Goal: Information Seeking & Learning: Learn about a topic

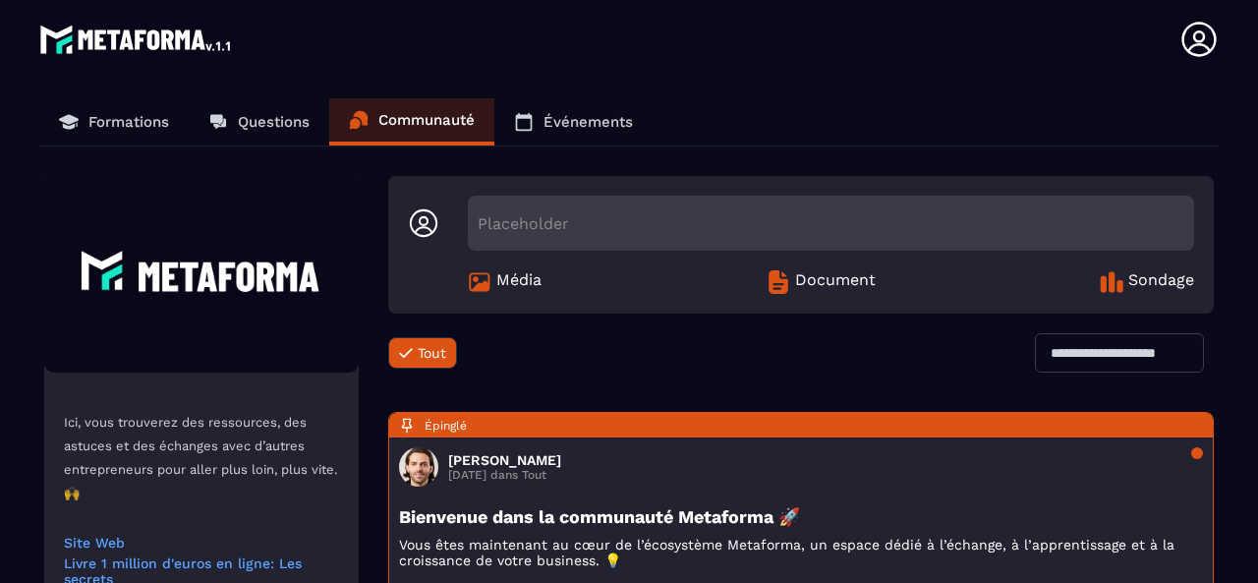
click at [88, 122] on p "Formations" at bounding box center [128, 122] width 81 height 18
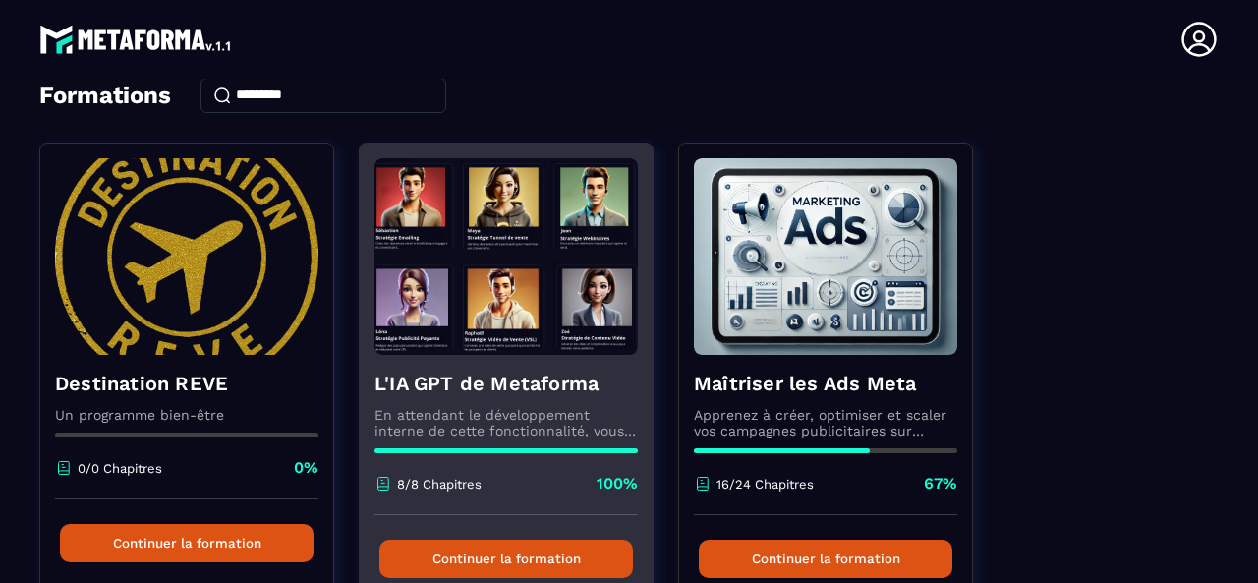
scroll to position [197, 0]
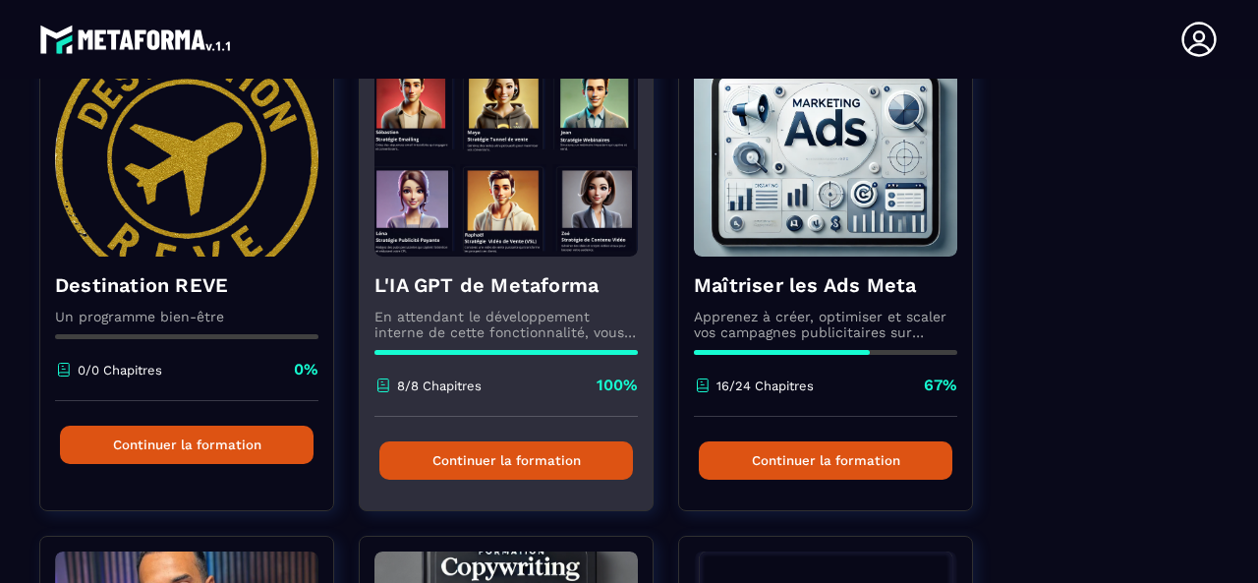
click at [537, 250] on img at bounding box center [505, 158] width 263 height 197
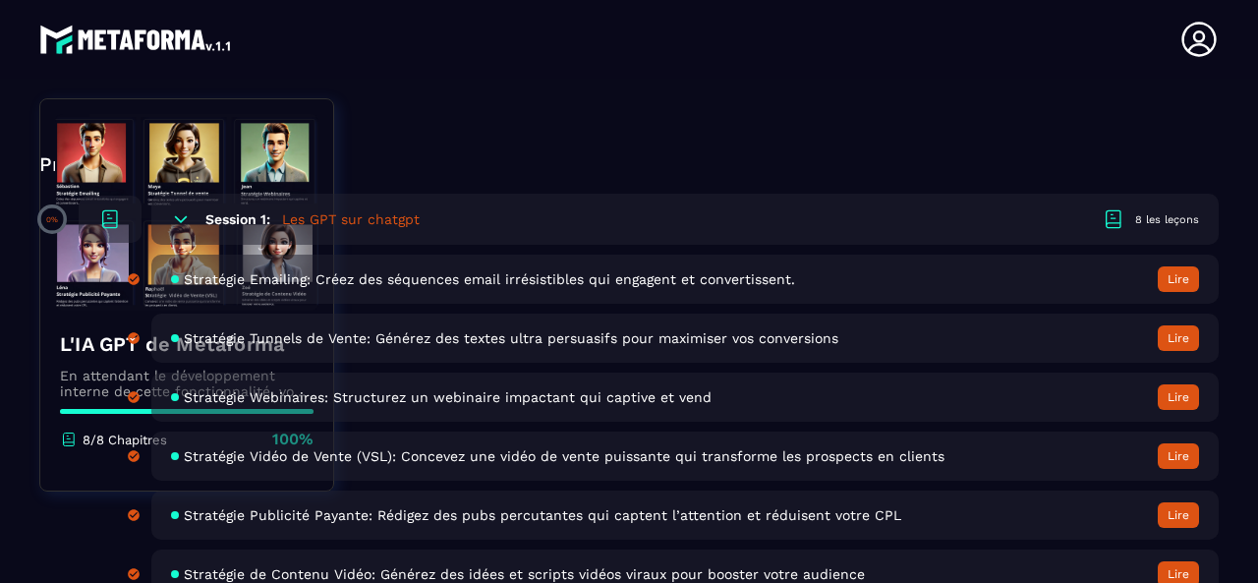
scroll to position [688, 0]
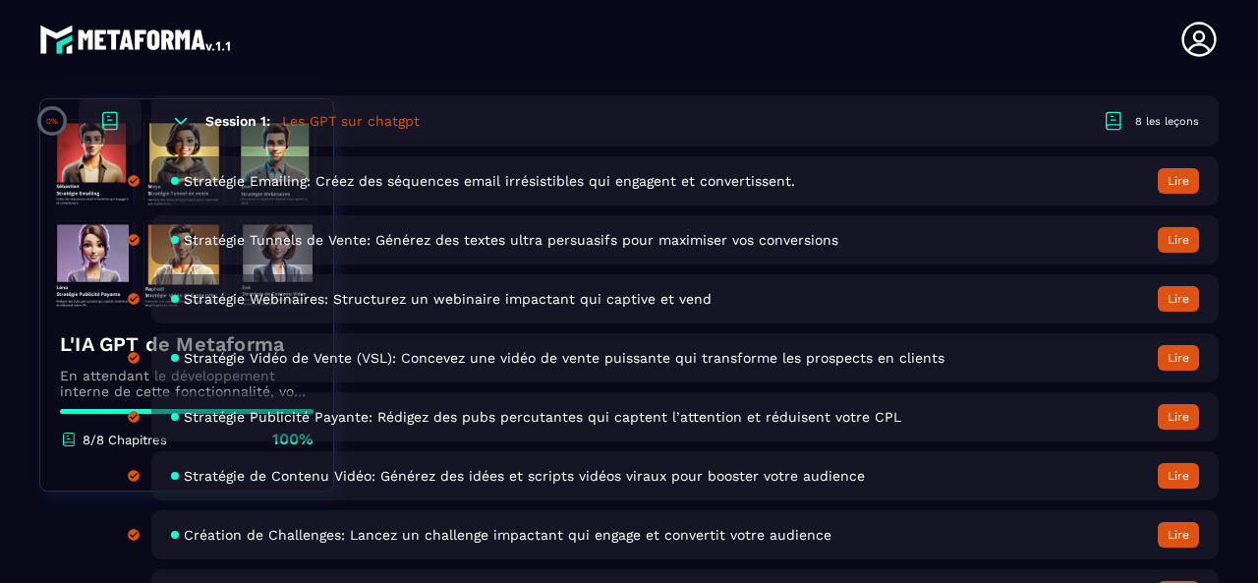
click at [607, 412] on span "Stratégie Publicité Payante: Rédigez des pubs percutantes qui captent l’attenti…" at bounding box center [542, 417] width 717 height 16
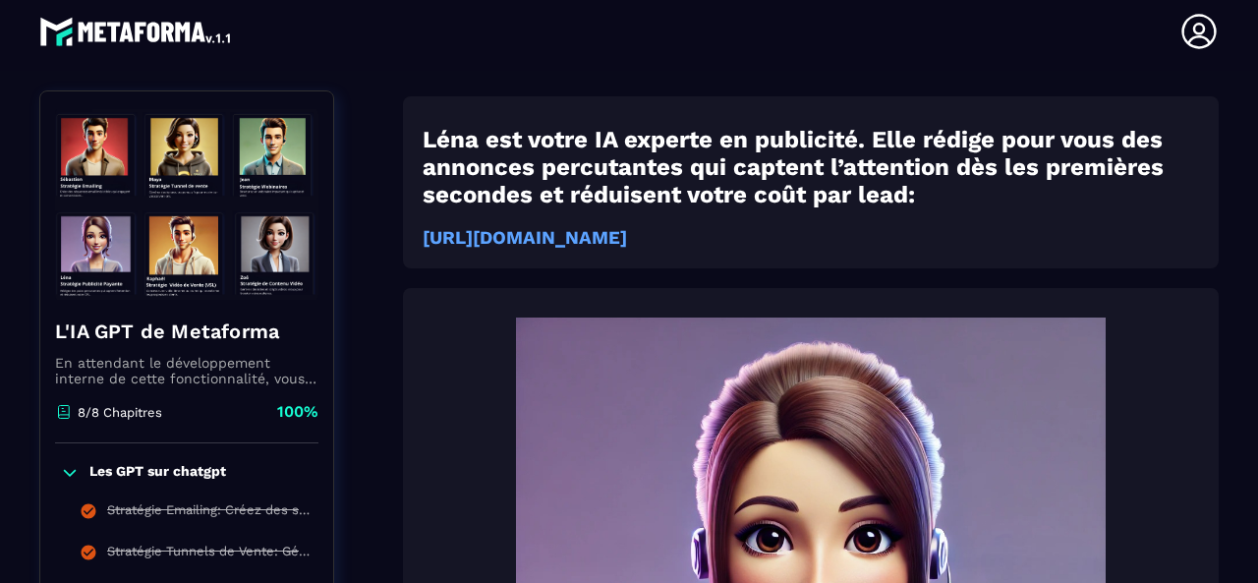
scroll to position [203, 0]
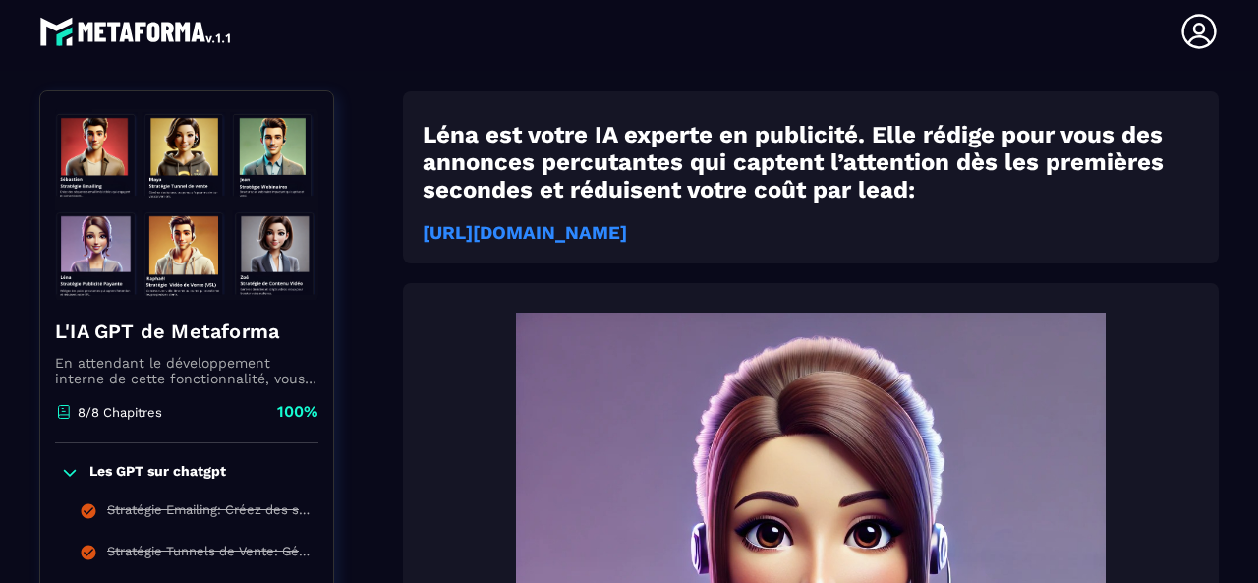
click at [627, 237] on strong "[URL][DOMAIN_NAME]" at bounding box center [525, 233] width 204 height 22
